Goal: Check status: Check status

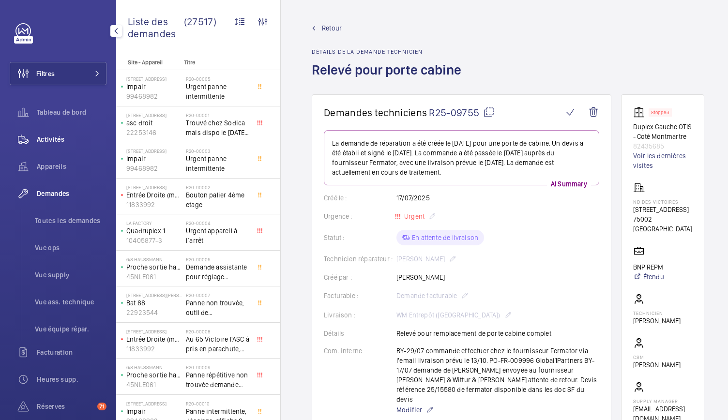
scroll to position [477, 0]
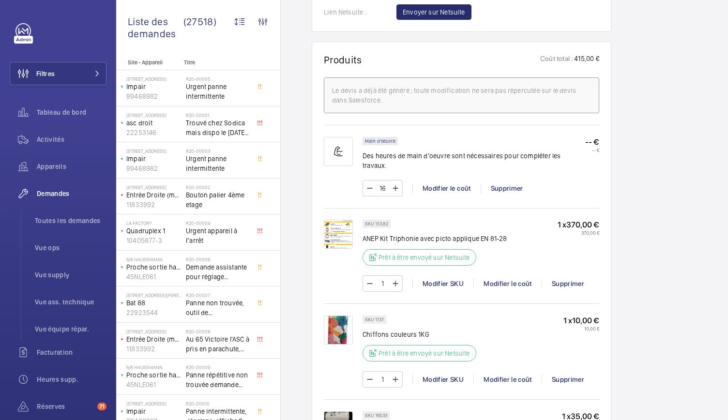
scroll to position [628, 0]
